Goal: Navigation & Orientation: Find specific page/section

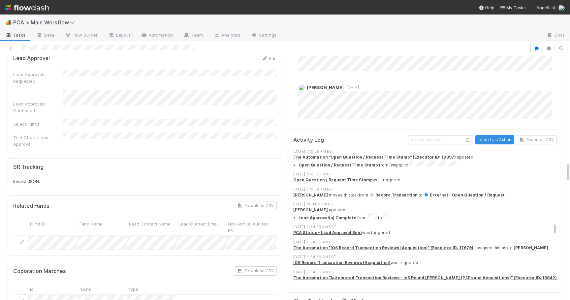
scroll to position [2169, 0]
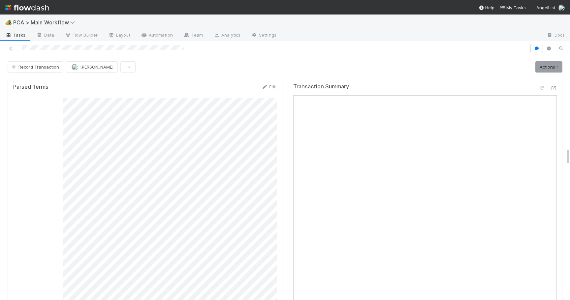
scroll to position [1271, 0]
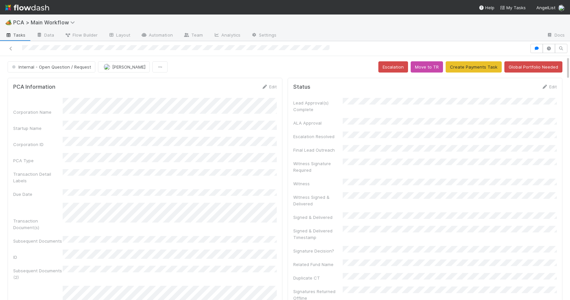
scroll to position [1168, 0]
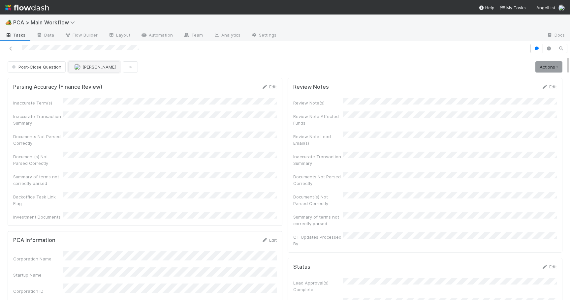
click at [91, 69] on button "[PERSON_NAME]" at bounding box center [94, 66] width 52 height 11
click at [96, 84] on span "Josh Tarr you" at bounding box center [98, 83] width 43 height 5
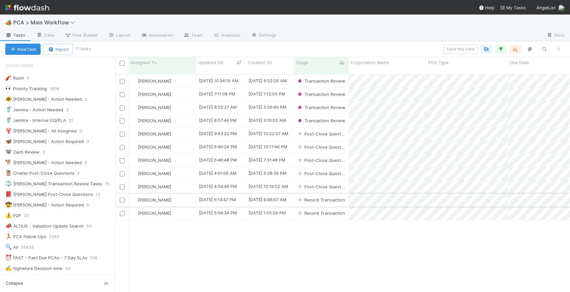
scroll to position [223, 454]
